Goal: Information Seeking & Learning: Find specific fact

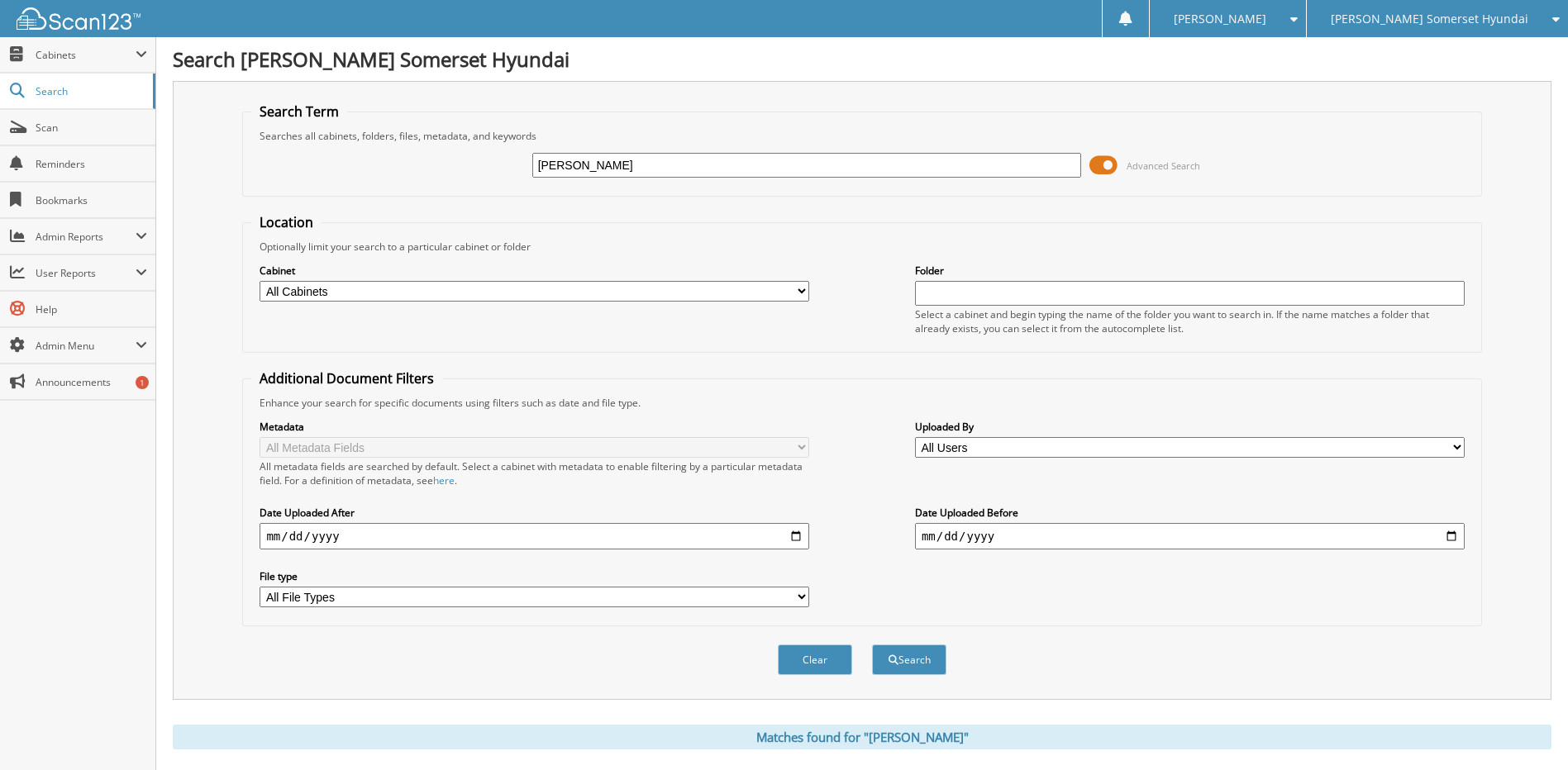
click at [421, 164] on div "[PERSON_NAME] Advanced Search" at bounding box center [862, 164] width 1220 height 45
click at [78, 137] on link "Scan" at bounding box center [78, 127] width 155 height 35
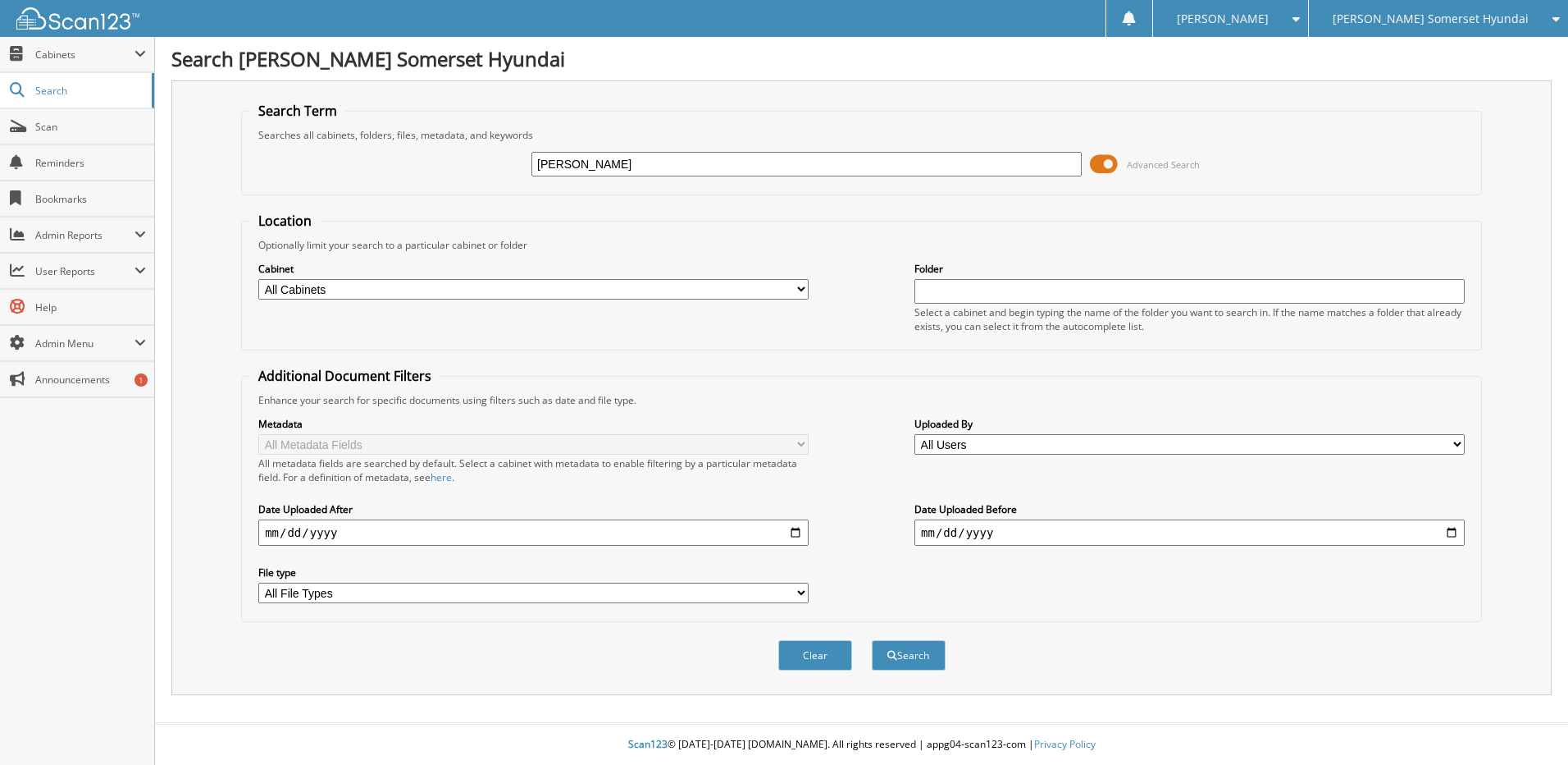
type input "[PERSON_NAME]"
click at [872, 640] on button "Search" at bounding box center [909, 655] width 74 height 30
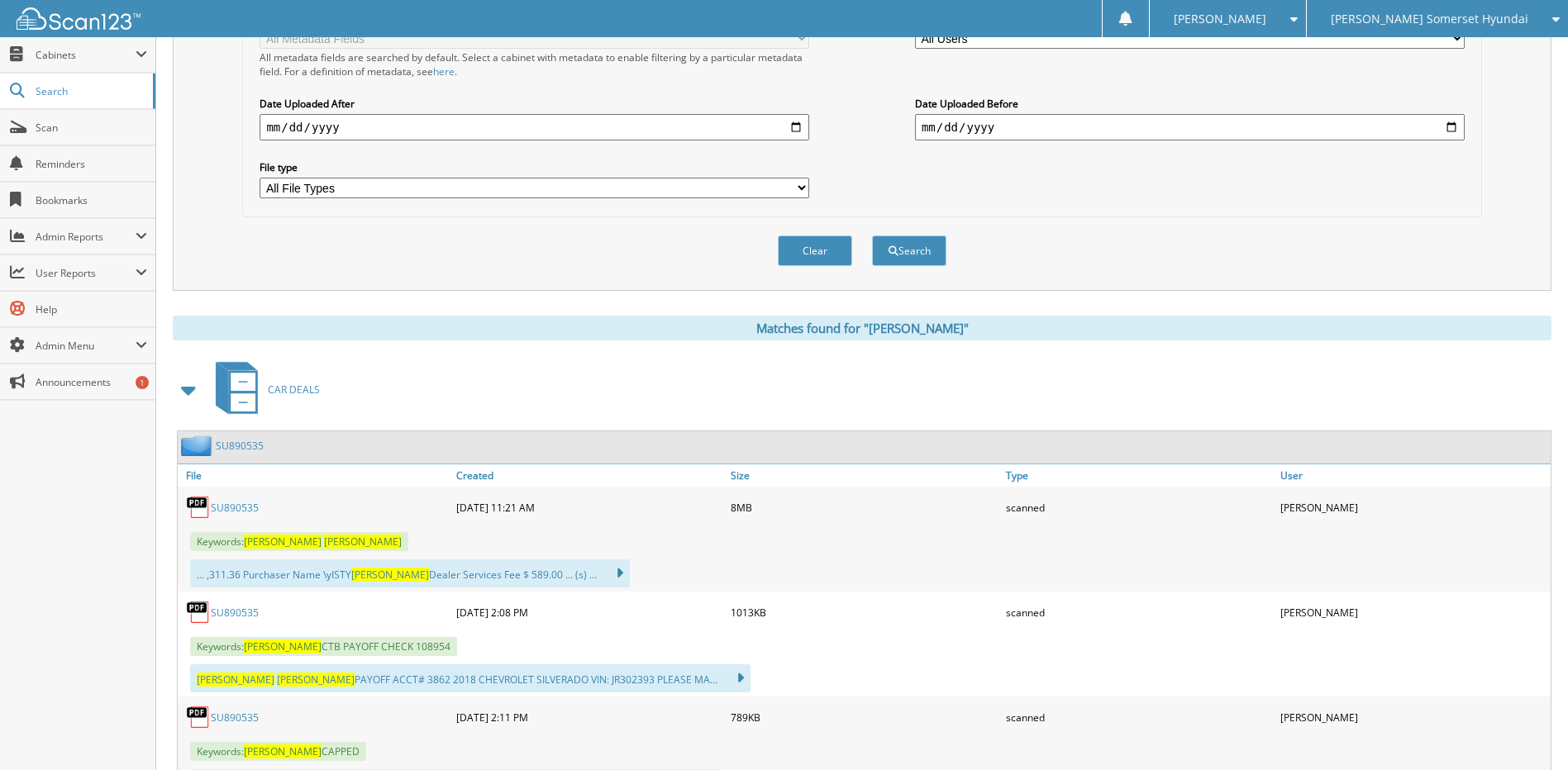
scroll to position [413, 0]
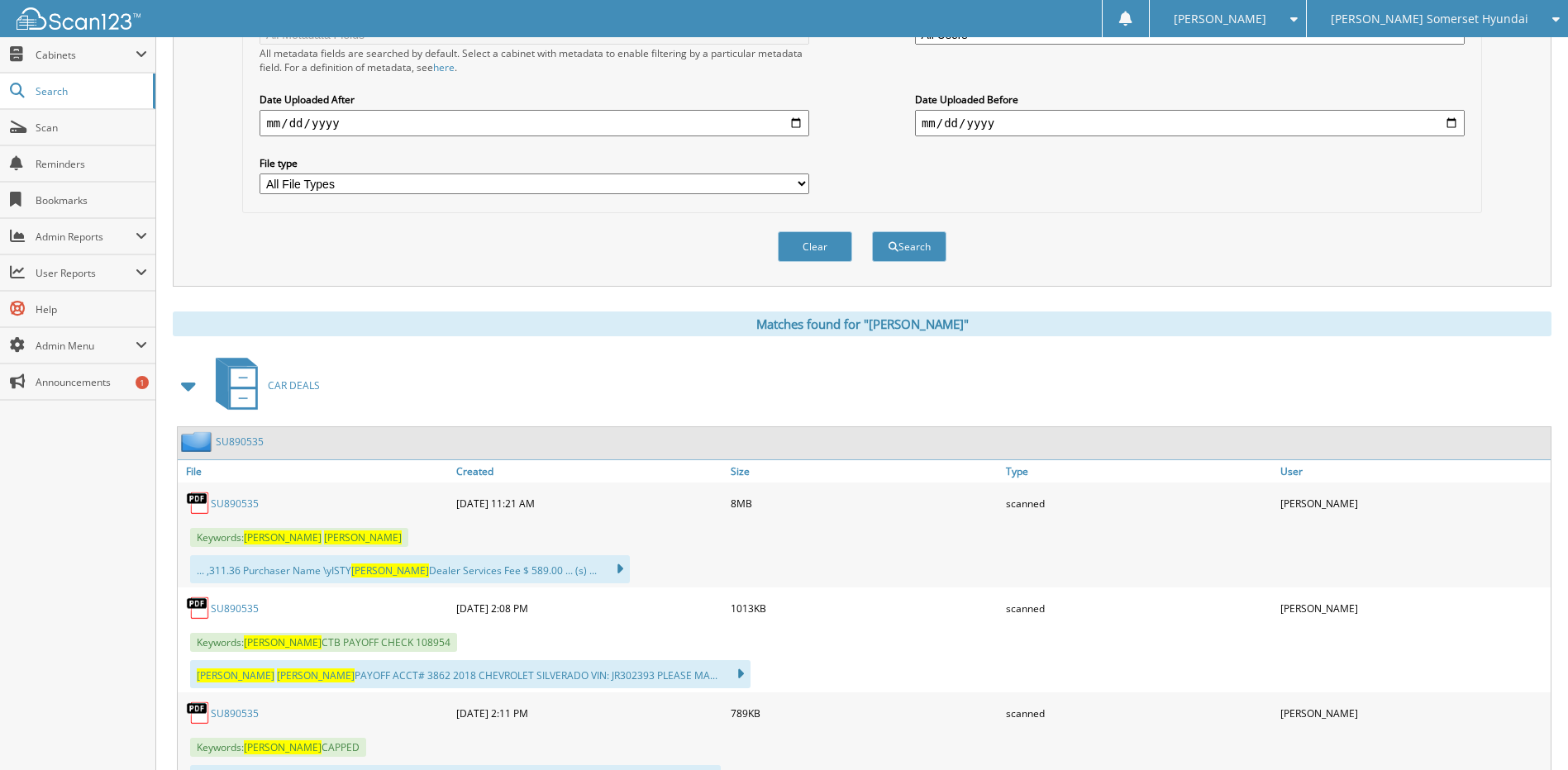
click at [238, 503] on link "SU890535" at bounding box center [235, 503] width 48 height 14
click at [86, 135] on link "Scan" at bounding box center [78, 127] width 155 height 35
